Goal: Transaction & Acquisition: Purchase product/service

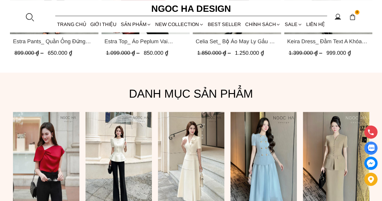
scroll to position [362, 0]
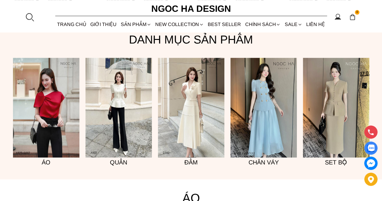
click at [325, 127] on img at bounding box center [336, 108] width 66 height 100
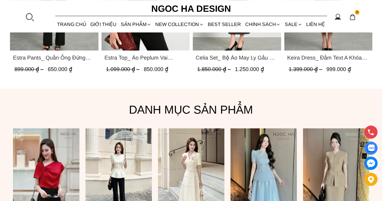
click at [80, 24] on link "TRANG CHỦ" at bounding box center [71, 24] width 33 height 16
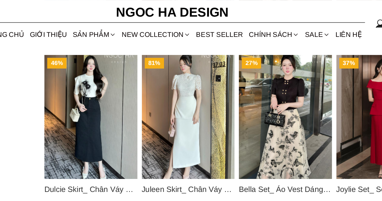
scroll to position [365, 0]
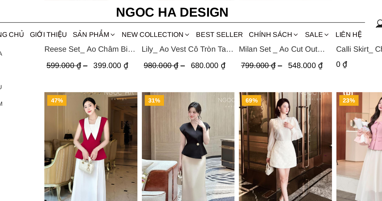
click at [211, 96] on img "Product image - Diva Set_ Áo Rớt Vai Cổ V, Chân Váy Lụa Đuôi Cá A1078+CV134" at bounding box center [202, 109] width 66 height 88
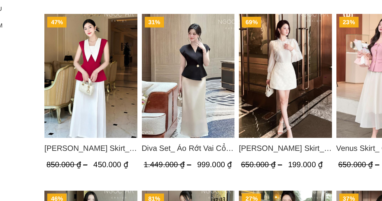
drag, startPoint x: 213, startPoint y: 134, endPoint x: 355, endPoint y: -26, distance: 213.6
click at [355, 0] on html "0 Trang chủ Giới thiệu Sản phẩm Áo Áo thun Áo sơ mi Áo Peplum Áo lụa Áo len Quầ…" at bounding box center [191, 38] width 382 height 806
drag, startPoint x: 212, startPoint y: 109, endPoint x: 326, endPoint y: -17, distance: 170.2
click at [326, 0] on html "0 Trang chủ Giới thiệu Sản phẩm Áo Áo thun Áo sơ mi Áo Peplum Áo lụa Áo len Quầ…" at bounding box center [191, 38] width 382 height 806
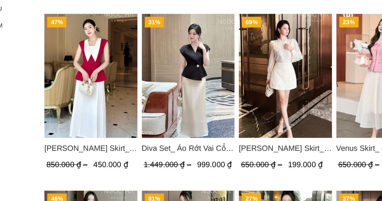
drag, startPoint x: 196, startPoint y: 169, endPoint x: 316, endPoint y: -26, distance: 228.9
click at [316, 0] on html "0 Trang chủ Giới thiệu Sản phẩm Áo Áo thun Áo sơ mi Áo Peplum Áo lụa Áo len Quầ…" at bounding box center [191, 38] width 382 height 806
click at [180, 164] on span "Diva Set_ Áo Rớt Vai Cổ V, Chân Váy Lụa Đuôi Cá A1078+CV134" at bounding box center [202, 160] width 66 height 8
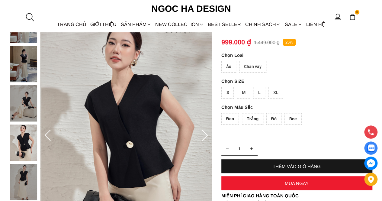
scroll to position [64, 0]
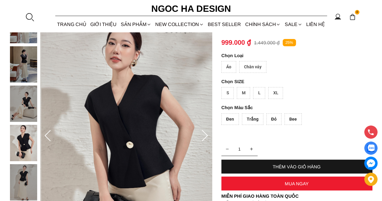
click at [202, 139] on icon at bounding box center [205, 136] width 12 height 12
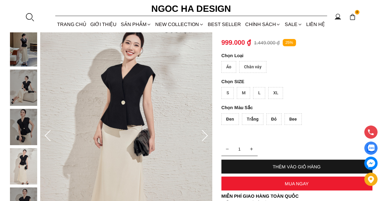
click at [202, 139] on icon at bounding box center [205, 136] width 12 height 12
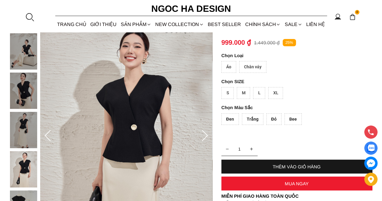
click at [202, 139] on icon at bounding box center [205, 136] width 12 height 12
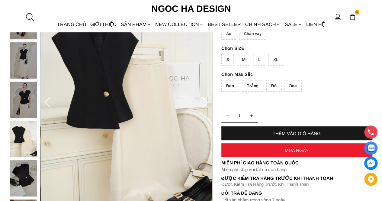
scroll to position [98, 0]
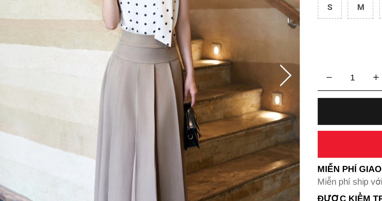
scroll to position [64, 0]
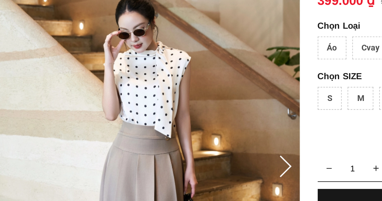
click at [204, 136] on icon at bounding box center [205, 136] width 12 height 12
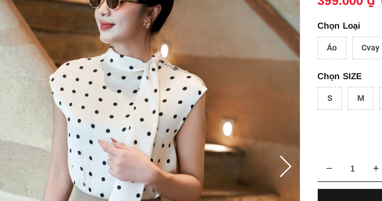
click at [204, 136] on icon at bounding box center [205, 136] width 12 height 12
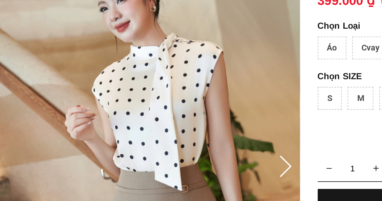
click at [204, 136] on icon at bounding box center [205, 136] width 12 height 12
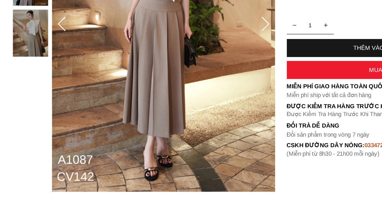
scroll to position [140, 0]
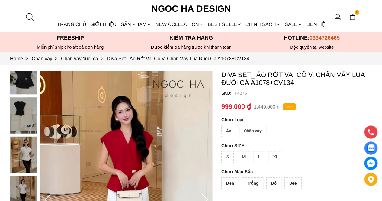
click at [19, 116] on img at bounding box center [23, 115] width 27 height 36
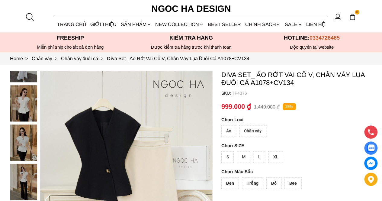
click at [27, 81] on img at bounding box center [23, 64] width 27 height 36
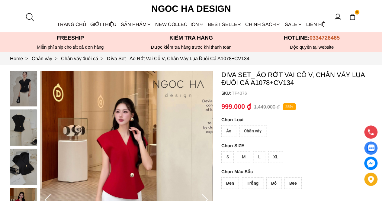
click at [23, 90] on img at bounding box center [23, 88] width 27 height 36
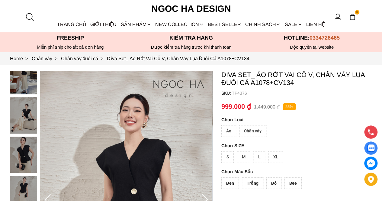
click at [27, 81] on img at bounding box center [23, 76] width 27 height 36
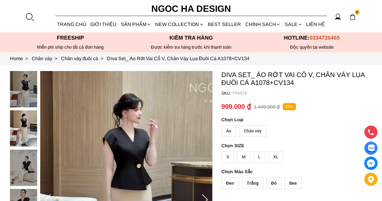
click at [27, 81] on img at bounding box center [23, 89] width 27 height 36
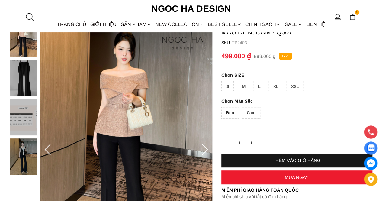
scroll to position [52, 0]
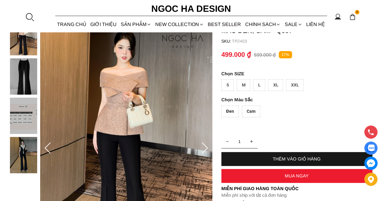
click at [204, 145] on icon at bounding box center [205, 148] width 12 height 12
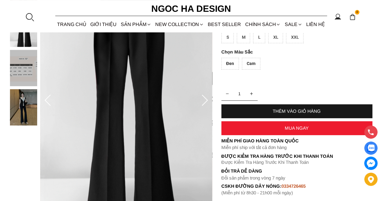
scroll to position [91, 0]
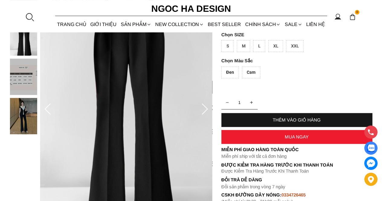
click at [202, 103] on icon at bounding box center [205, 109] width 12 height 12
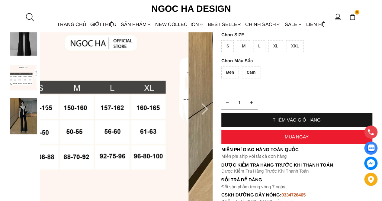
drag, startPoint x: 135, startPoint y: 164, endPoint x: 92, endPoint y: 173, distance: 43.8
click at [92, 173] on img at bounding box center [102, 109] width 172 height 258
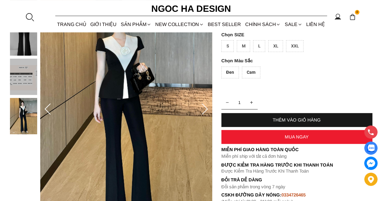
scroll to position [124, 0]
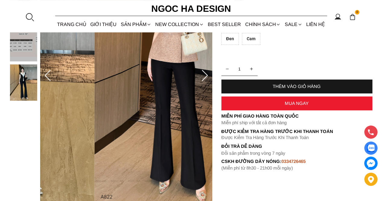
drag, startPoint x: 187, startPoint y: 121, endPoint x: 68, endPoint y: 141, distance: 120.1
click at [68, 141] on img at bounding box center [8, 76] width 172 height 258
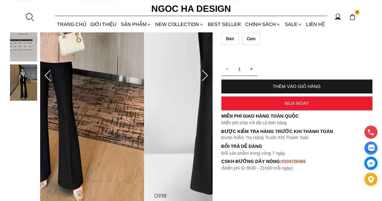
drag, startPoint x: 68, startPoint y: 141, endPoint x: 0, endPoint y: 134, distance: 68.7
click at [0, 134] on section "[PERSON_NAME] Pants _ Quần Cạp Cao Xếp Ly Giữa 2 màu Đen, Cam - Q007 SKU: TP240…" at bounding box center [191, 75] width 382 height 270
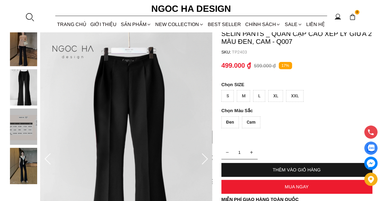
scroll to position [40, 0]
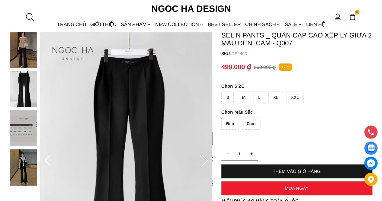
drag, startPoint x: 82, startPoint y: 72, endPoint x: 227, endPoint y: 68, distance: 144.5
click at [227, 68] on section "Selin Pants _ Quần Cạp Cao Xếp Ly Giữa 2 màu Đen, Cam - Q007 SKU: TP2403 Đen Ca…" at bounding box center [191, 160] width 382 height 270
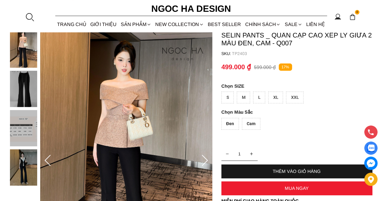
scroll to position [121, 0]
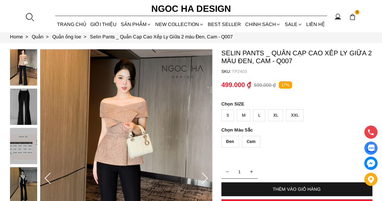
scroll to position [22, 0]
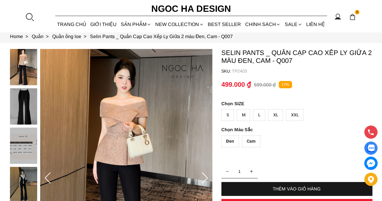
click at [9, 103] on section "Selin Pants _ Quần Cạp Cao Xếp Ly Giữa 2 màu Đen, Cam - Q007 SKU: TP2403 Đen Ca…" at bounding box center [191, 178] width 382 height 270
click at [21, 104] on img at bounding box center [23, 106] width 27 height 36
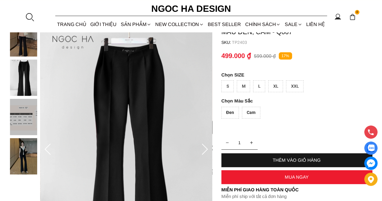
scroll to position [51, 0]
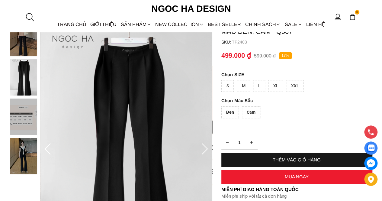
click at [19, 118] on img at bounding box center [23, 116] width 27 height 36
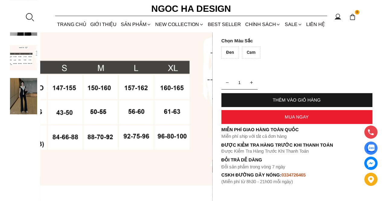
scroll to position [111, 0]
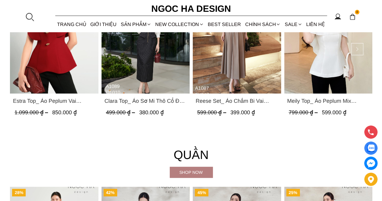
scroll to position [651, 0]
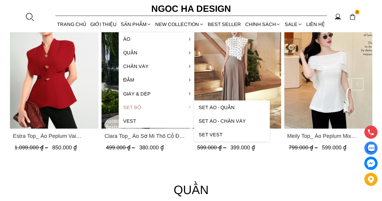
click at [136, 106] on link "Set Bộ" at bounding box center [157, 108] width 76 height 14
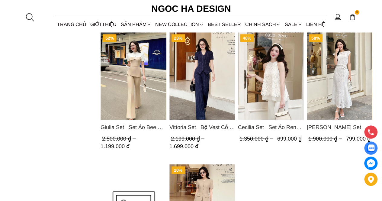
scroll to position [537, 0]
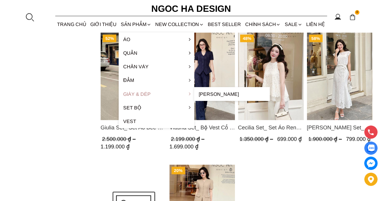
click at [138, 95] on link "Giày & Dép" at bounding box center [157, 94] width 76 height 14
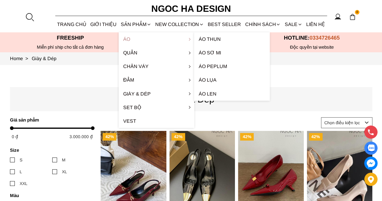
click at [134, 43] on link "Áo" at bounding box center [157, 39] width 76 height 14
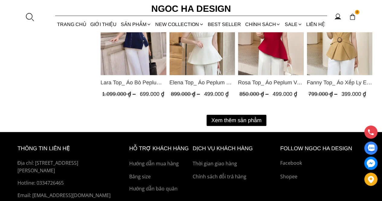
scroll to position [817, 0]
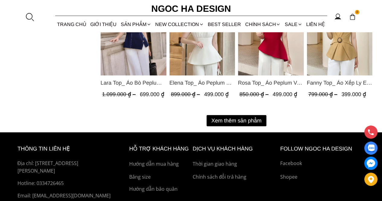
click at [228, 123] on button "Xem thêm sản phẩm" at bounding box center [237, 120] width 60 height 11
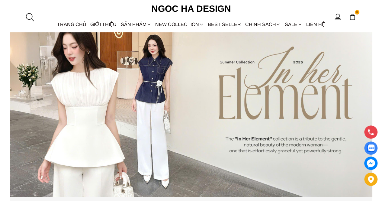
scroll to position [0, 0]
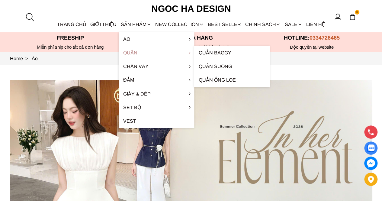
click at [135, 53] on link "Quần" at bounding box center [157, 53] width 76 height 14
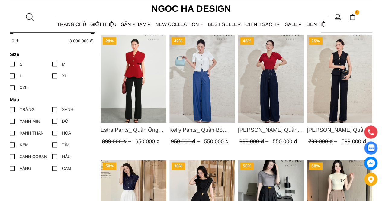
scroll to position [270, 0]
click at [344, 86] on img "Product image - Lara Pants_ Quần Suông Trắng Q059" at bounding box center [340, 79] width 66 height 88
click at [133, 99] on img "Product image - Estra Pants_ Quần Ống Đứng Loe Nhẹ Q070" at bounding box center [134, 79] width 66 height 88
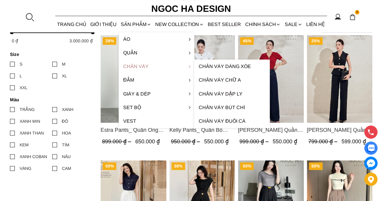
click at [143, 61] on link "Chân váy" at bounding box center [157, 67] width 76 height 14
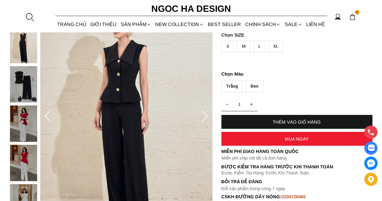
scroll to position [91, 0]
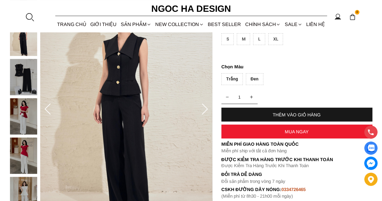
click at [27, 88] on img at bounding box center [23, 77] width 27 height 36
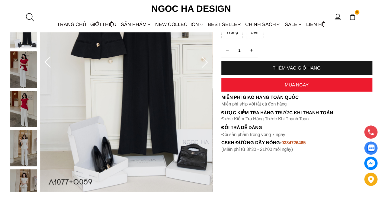
scroll to position [97, 0]
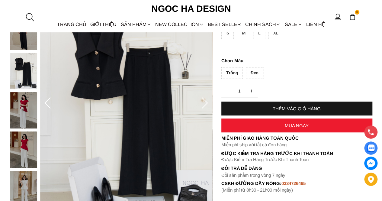
click at [207, 104] on icon at bounding box center [205, 103] width 12 height 12
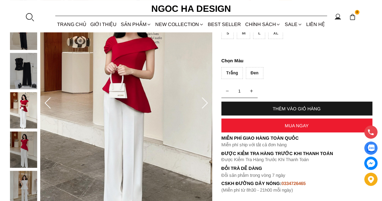
click at [207, 104] on icon at bounding box center [205, 103] width 12 height 12
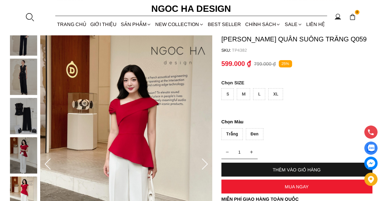
scroll to position [35, 0]
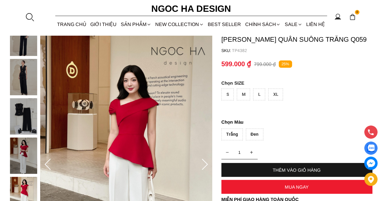
click at [24, 82] on img at bounding box center [23, 77] width 27 height 36
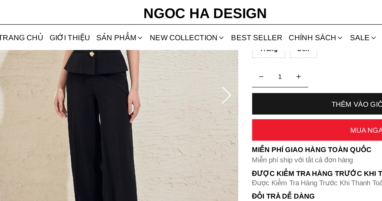
scroll to position [137, 0]
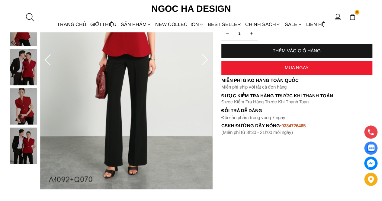
scroll to position [140, 0]
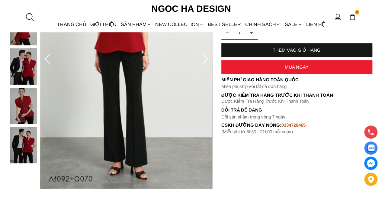
click at [208, 56] on icon at bounding box center [205, 59] width 12 height 12
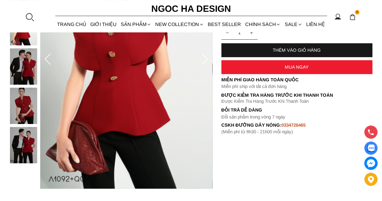
click at [208, 56] on icon at bounding box center [205, 59] width 12 height 12
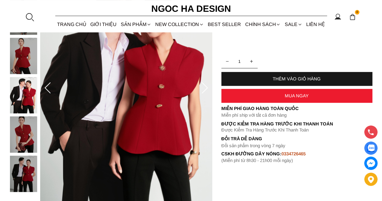
scroll to position [120, 0]
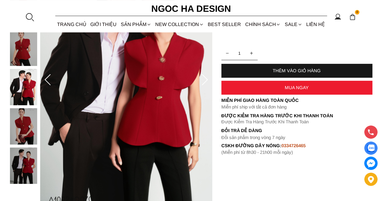
click at [202, 78] on icon at bounding box center [205, 80] width 12 height 12
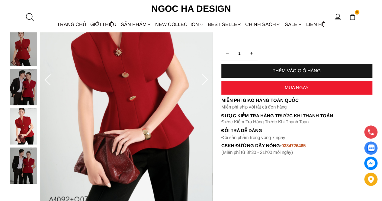
click at [202, 78] on icon at bounding box center [205, 80] width 12 height 12
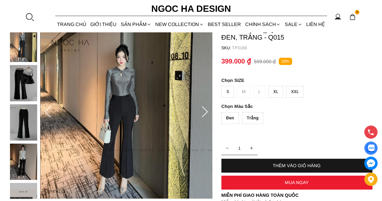
scroll to position [45, 0]
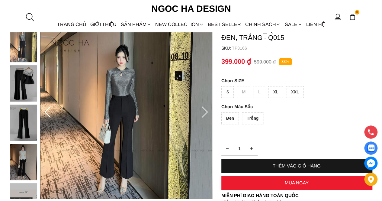
click at [199, 109] on icon at bounding box center [205, 112] width 12 height 12
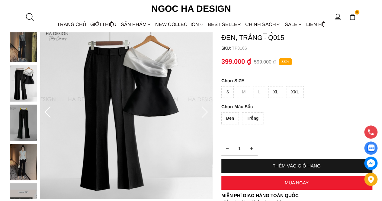
click at [199, 109] on icon at bounding box center [205, 112] width 12 height 12
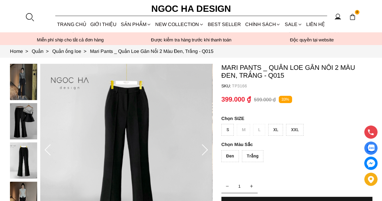
scroll to position [6, 0]
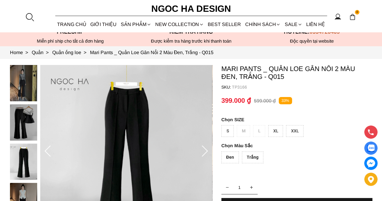
click at [9, 126] on section "Mari Pants _ Quần Loe Gân Nổi 2 Màu Đen, Trắng - Q015 SKU: TP3166 Đen Trắng 1 T…" at bounding box center [191, 177] width 382 height 236
click at [21, 123] on img at bounding box center [23, 122] width 27 height 36
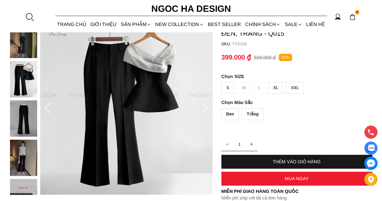
scroll to position [49, 0]
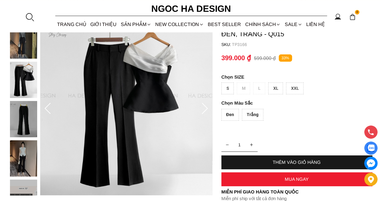
click at [20, 153] on img at bounding box center [23, 158] width 27 height 36
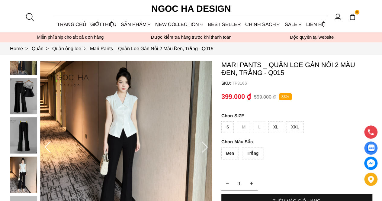
scroll to position [9, 0]
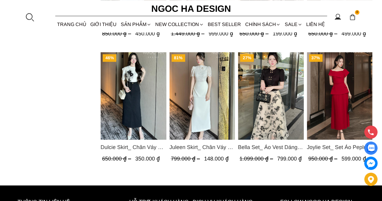
scroll to position [605, 0]
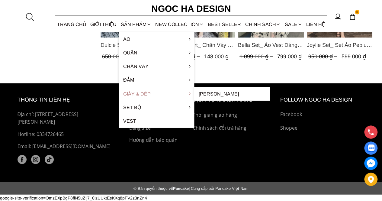
click at [137, 96] on link "Giày & Dép" at bounding box center [157, 94] width 76 height 14
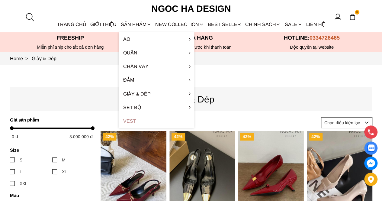
click at [139, 114] on link "Vest" at bounding box center [157, 121] width 76 height 14
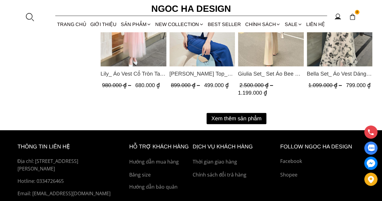
scroll to position [855, 0]
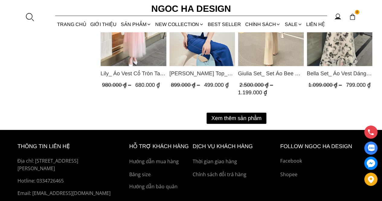
click at [222, 114] on button "Xem thêm sản phẩm" at bounding box center [237, 118] width 60 height 11
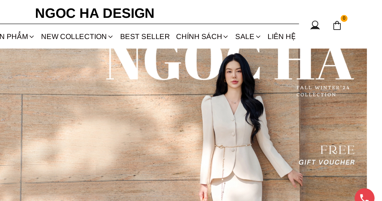
scroll to position [0, 0]
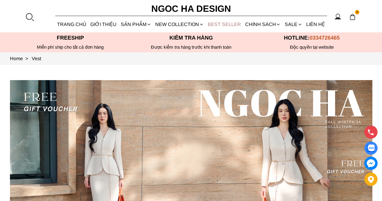
click at [227, 23] on link "BEST SELLER" at bounding box center [224, 24] width 37 height 16
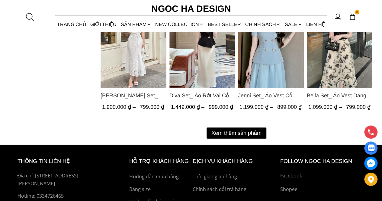
scroll to position [833, 0]
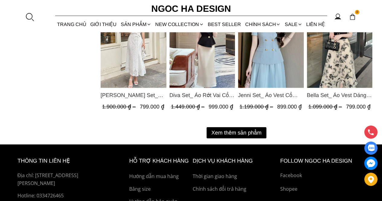
click at [236, 131] on button "Xem thêm sản phẩm" at bounding box center [237, 132] width 60 height 11
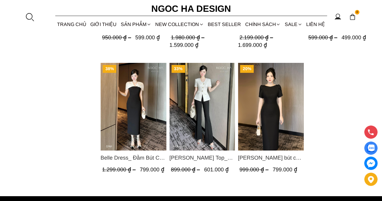
scroll to position [1027, 0]
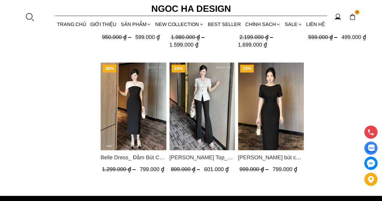
click at [252, 114] on img "Product image - Alice Dress_Đầm bút chì ,tay nụ hồng ,bồng đầu tay màu đen D727" at bounding box center [271, 107] width 66 height 88
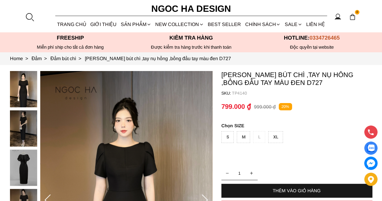
scroll to position [0, 0]
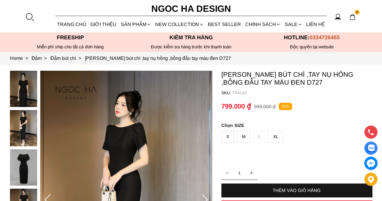
click at [21, 168] on img at bounding box center [23, 167] width 27 height 36
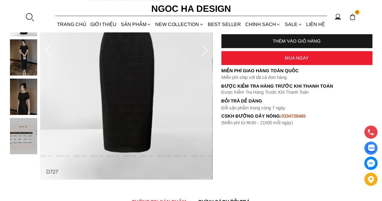
scroll to position [0, 0]
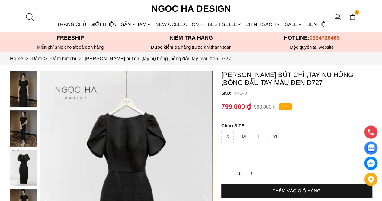
click at [22, 89] on img at bounding box center [23, 89] width 27 height 36
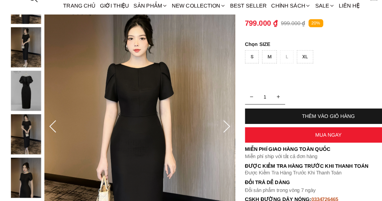
scroll to position [66, 0]
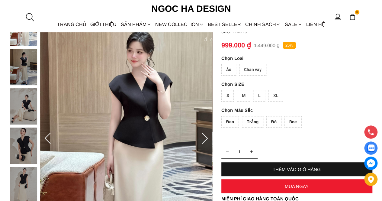
scroll to position [68, 0]
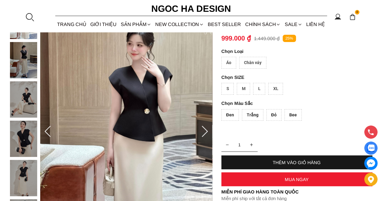
click at [130, 151] on img at bounding box center [126, 132] width 172 height 258
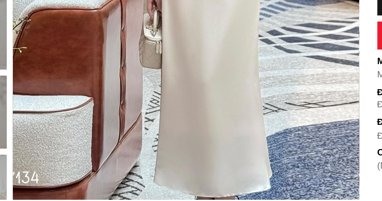
scroll to position [152, 0]
